Goal: Information Seeking & Learning: Learn about a topic

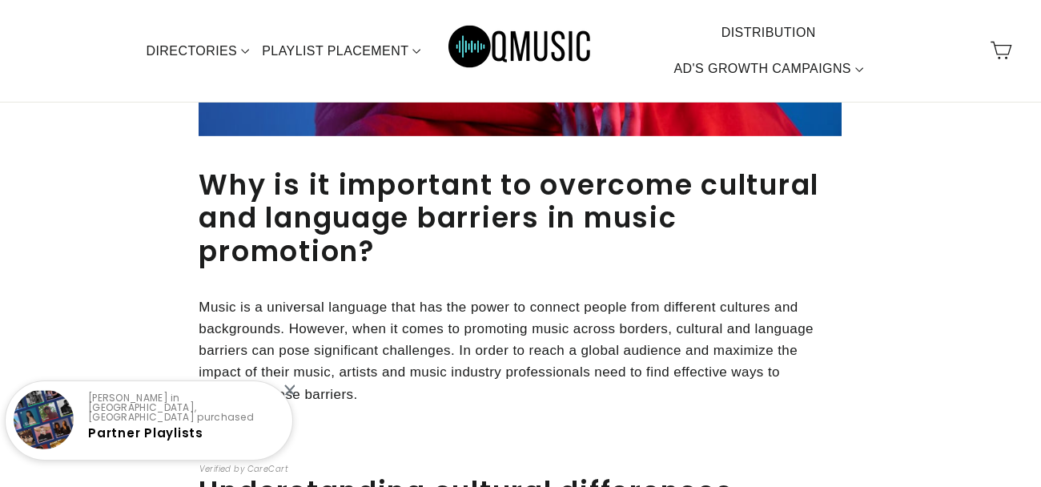
scroll to position [733, 0]
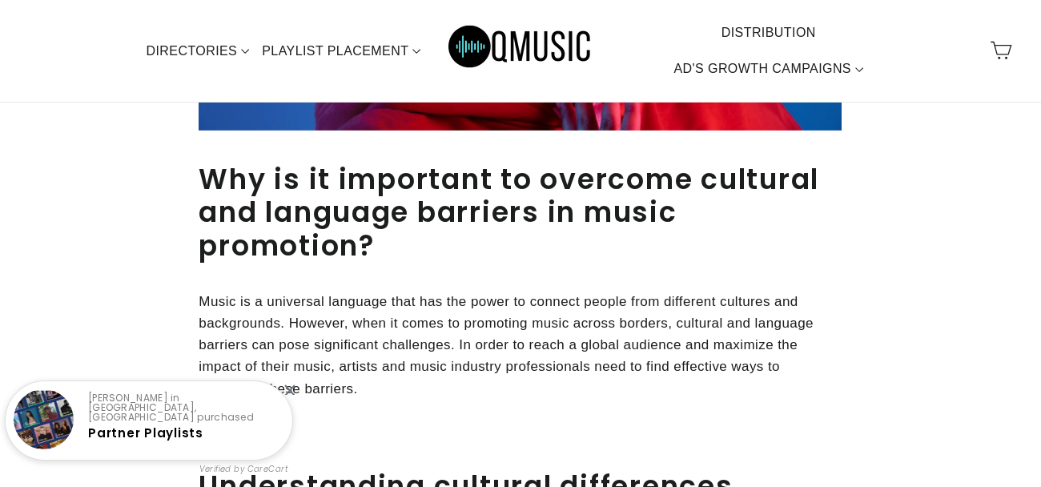
click at [421, 356] on p "Music is a universal language that has the power to connect people from differe…" at bounding box center [520, 345] width 643 height 109
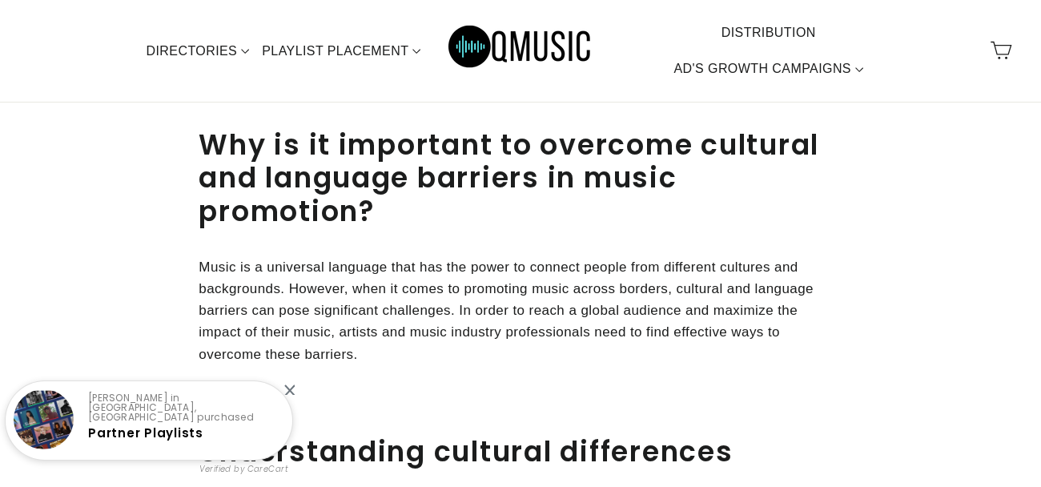
scroll to position [769, 0]
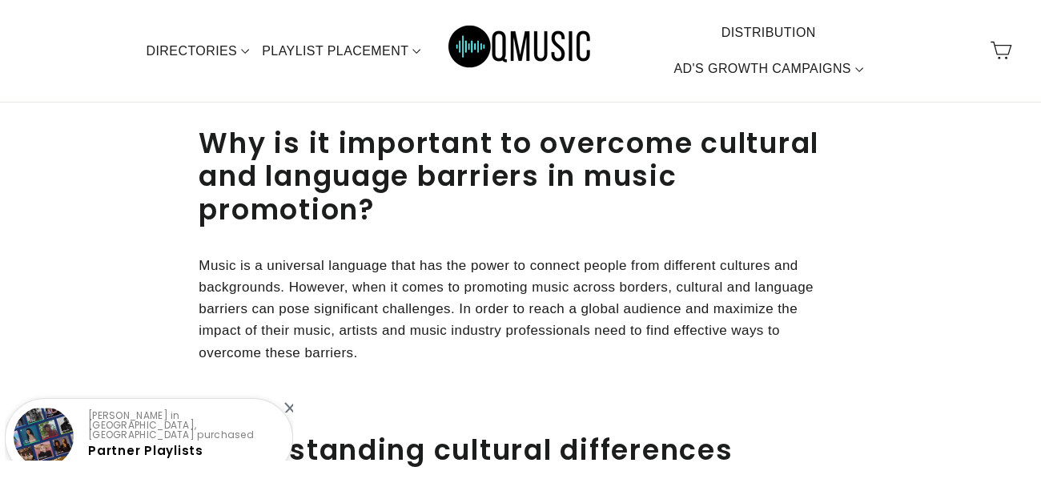
click at [421, 359] on p "Music is a universal language that has the power to connect people from differe…" at bounding box center [520, 309] width 643 height 109
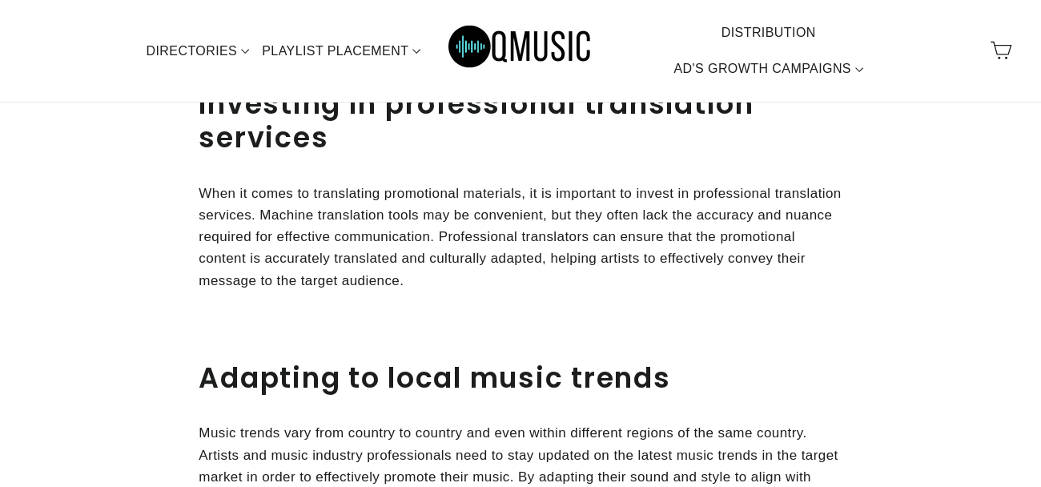
scroll to position [2013, 0]
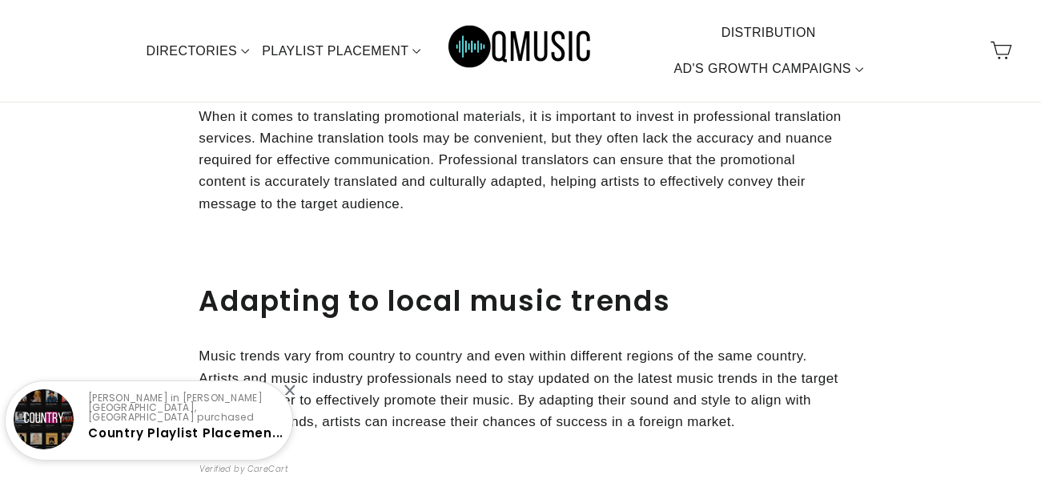
scroll to position [2088, 0]
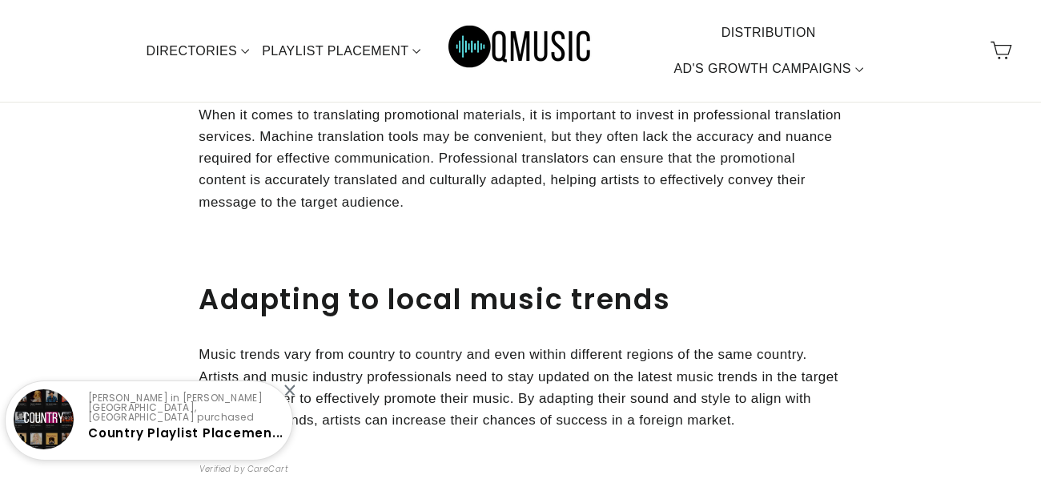
click at [287, 383] on div "Eric D. in newman lake, United States purchased Country Playlist Placemen..." at bounding box center [149, 421] width 287 height 80
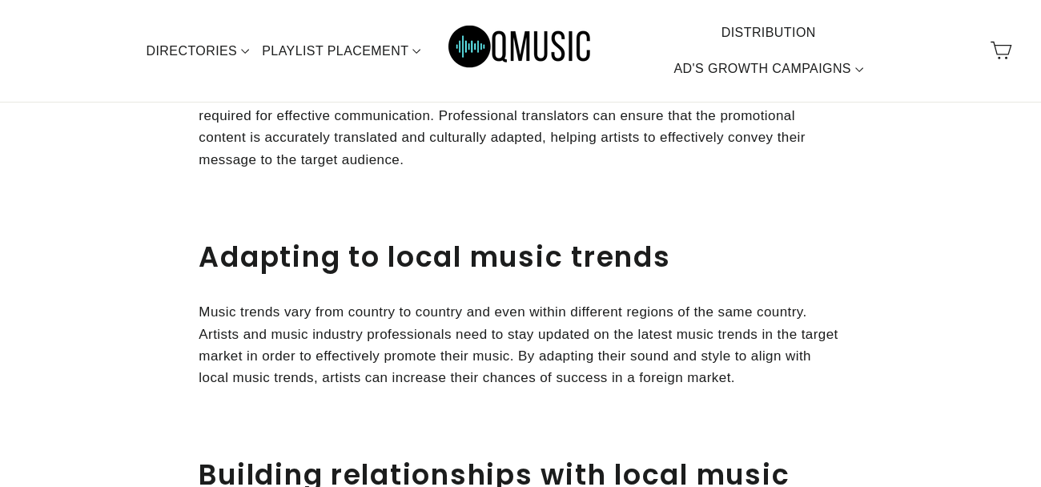
scroll to position [2141, 0]
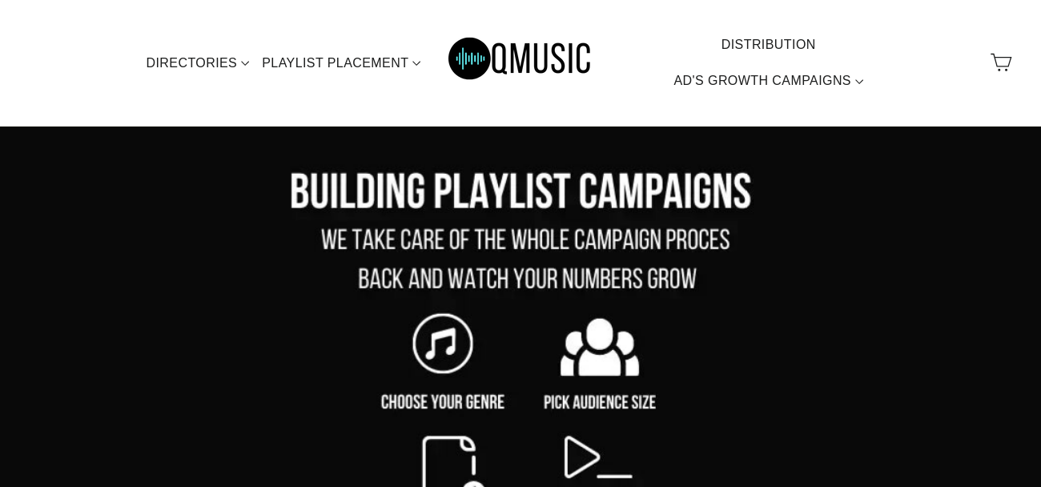
scroll to position [56, 0]
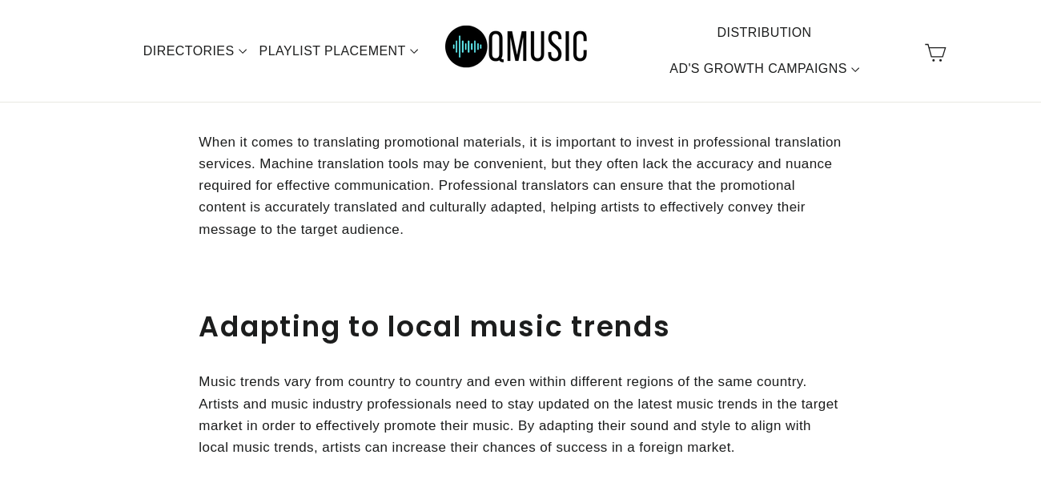
scroll to position [2057, 0]
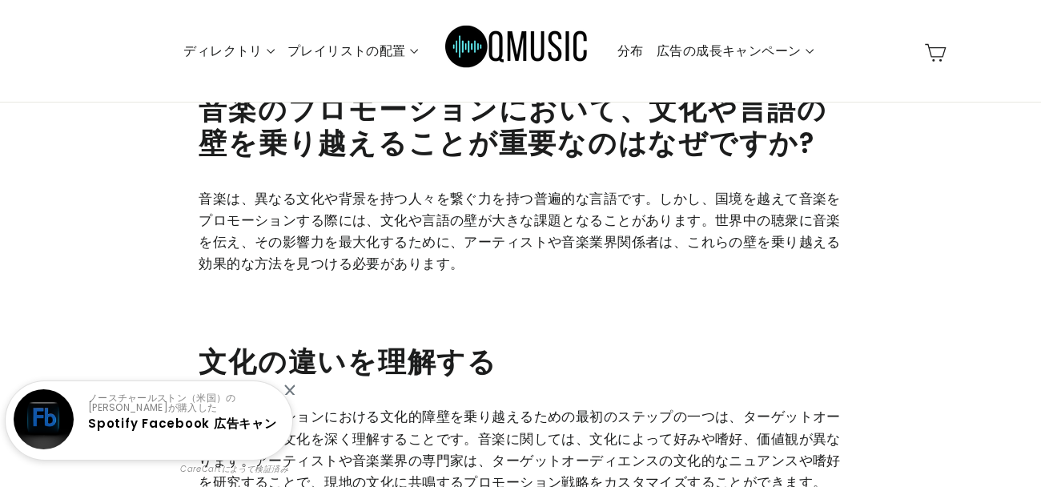
scroll to position [762, 0]
click at [294, 390] on div at bounding box center [289, 389] width 10 height 10
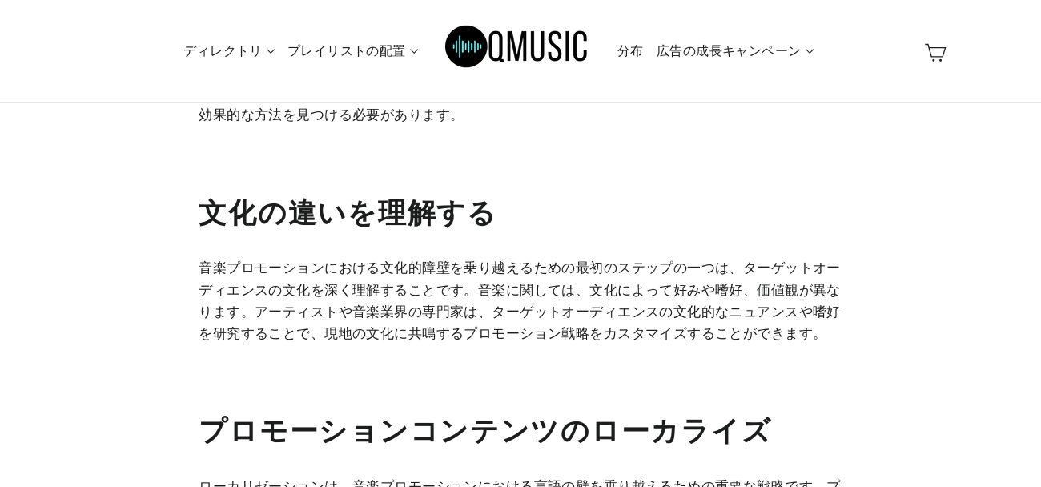
scroll to position [889, 0]
